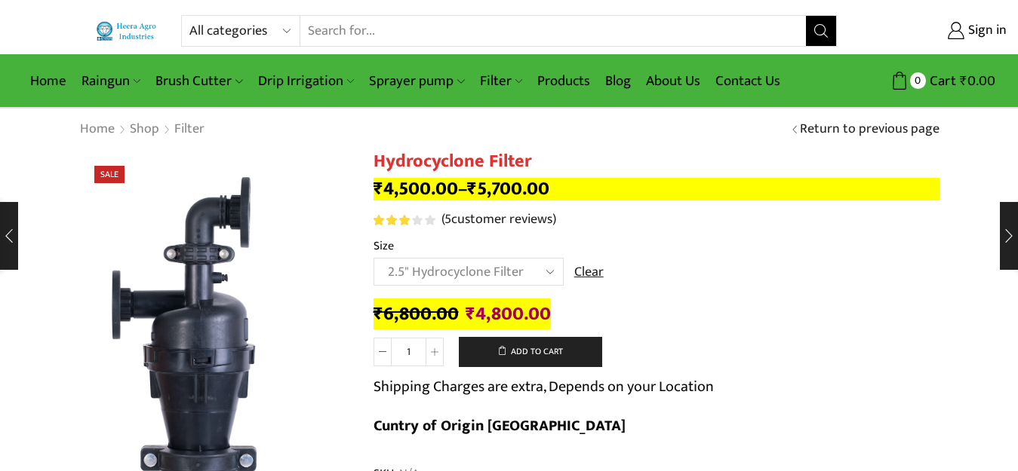
select select "2.5" Hydrocyclone Filter"
select select "drip-irrigation"
click at [189, 16] on select "All categories Accessories Air Release Valve Brush Cutter Domestic Use Drip Irr…" at bounding box center [244, 31] width 111 height 30
click at [818, 34] on icon "Search button" at bounding box center [821, 31] width 14 height 14
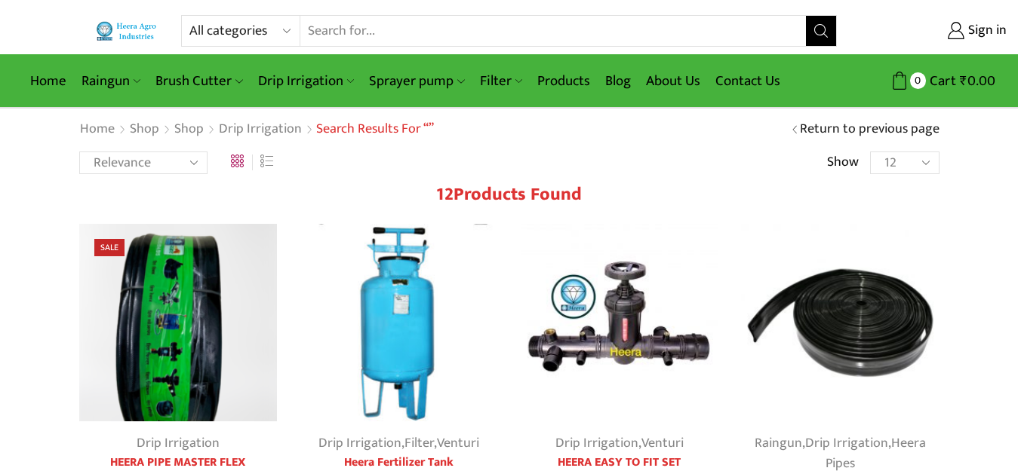
click at [234, 30] on select "All categories Accessories Air Release Valve Brush Cutter Domestic Use Drip Irr…" at bounding box center [244, 31] width 111 height 30
select select "filter"
click at [189, 16] on select "All categories Accessories Air Release Valve Brush Cutter Domestic Use Drip Irr…" at bounding box center [244, 31] width 111 height 30
click at [823, 34] on icon "Search button" at bounding box center [821, 31] width 14 height 14
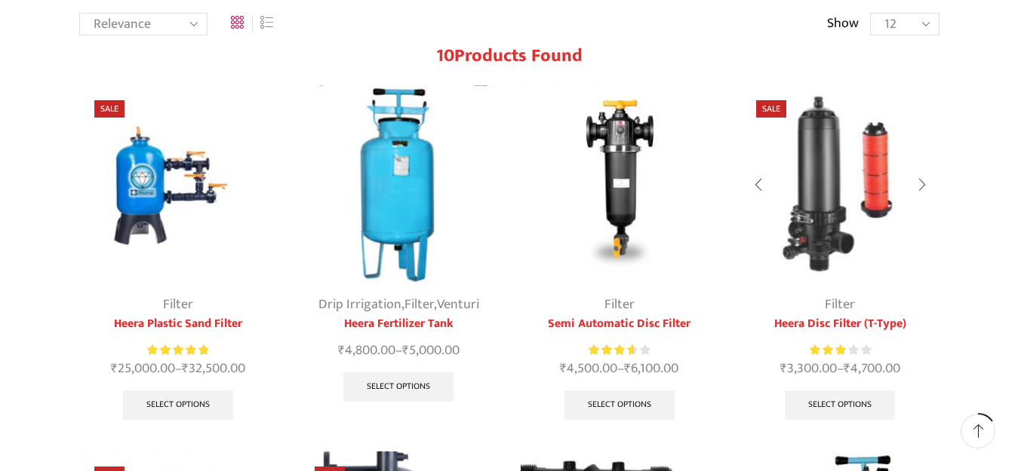
scroll to position [151, 0]
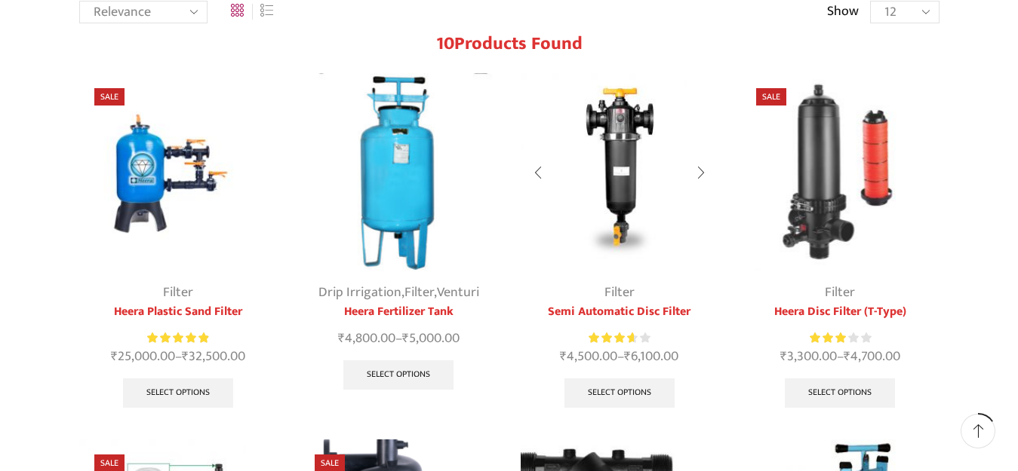
click at [617, 177] on img at bounding box center [620, 172] width 198 height 198
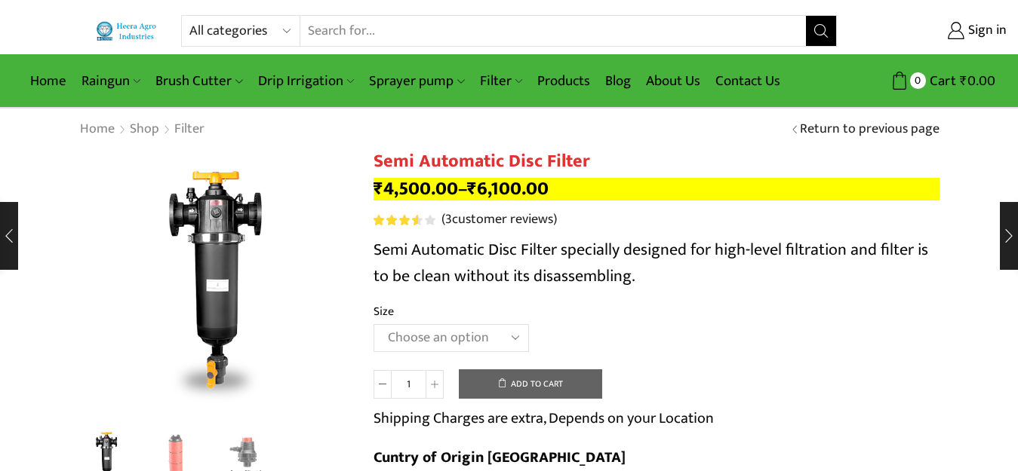
click at [417, 335] on select "Choose an option 2" Disc Filter 2.5" Disc Filter 3" Disc Filter" at bounding box center [450, 338] width 155 height 28
select select "3" Disc Filter"
click at [373, 324] on select "Choose an option 2" Disc Filter 2.5" Disc Filter 3" Disc Filter" at bounding box center [450, 338] width 155 height 28
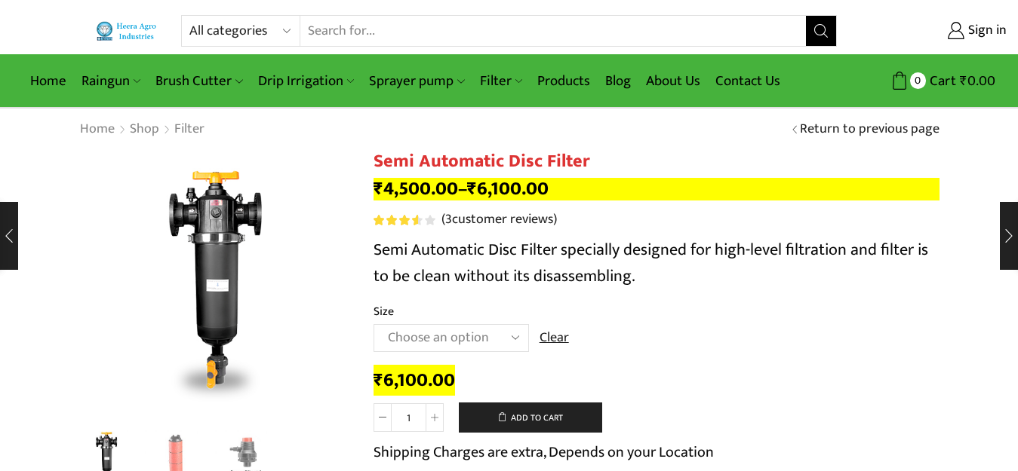
click at [202, 29] on select "All categories Accessories Air Release Valve Brush Cutter Domestic Use Drip Irr…" at bounding box center [244, 31] width 111 height 30
select select "drip-irrigation"
click at [189, 16] on select "All categories Accessories Air Release Valve Brush Cutter Domestic Use Drip Irr…" at bounding box center [244, 31] width 111 height 30
click at [822, 37] on icon "Search button" at bounding box center [821, 31] width 14 height 14
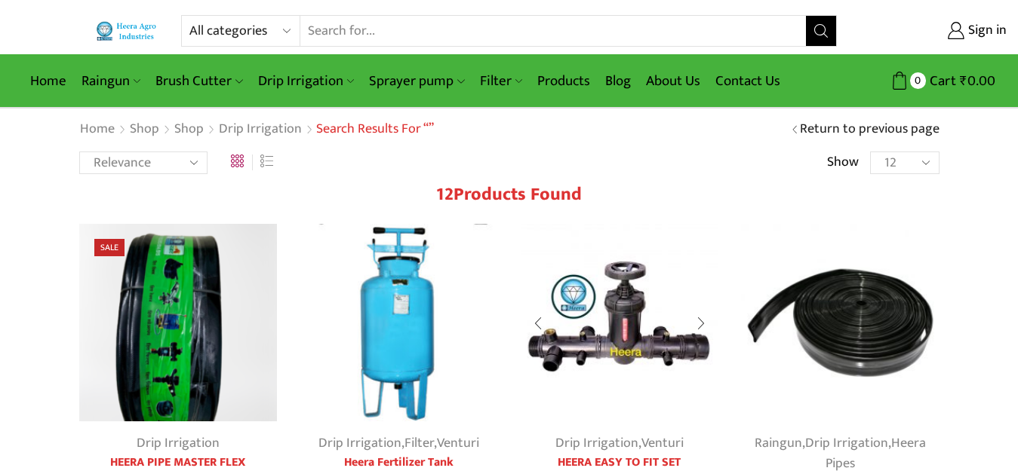
click at [617, 311] on img at bounding box center [620, 323] width 198 height 198
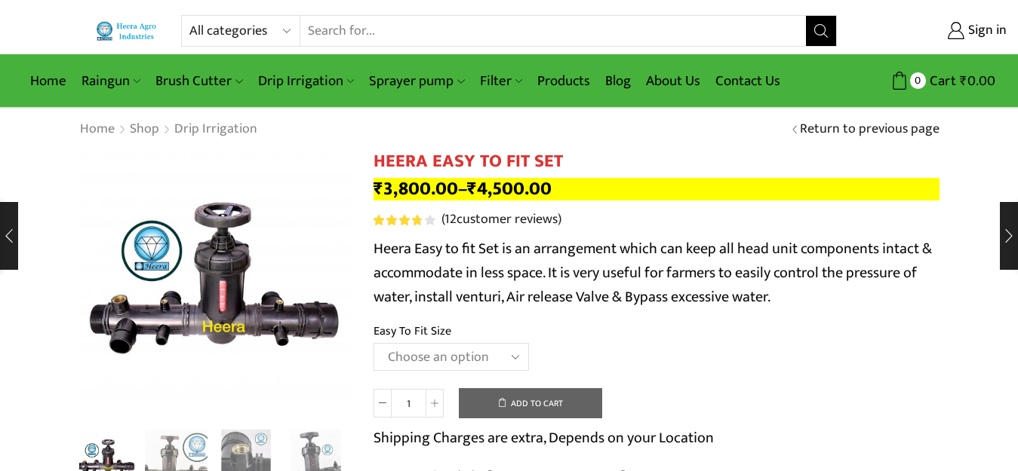
select select "3" Easy To Fit"
click at [373, 343] on select "Choose an option 2" Easy To Fit 2.5" Easy To Fit 3" Easy To Fit" at bounding box center [450, 357] width 155 height 28
